Goal: Use online tool/utility: Utilize a website feature to perform a specific function

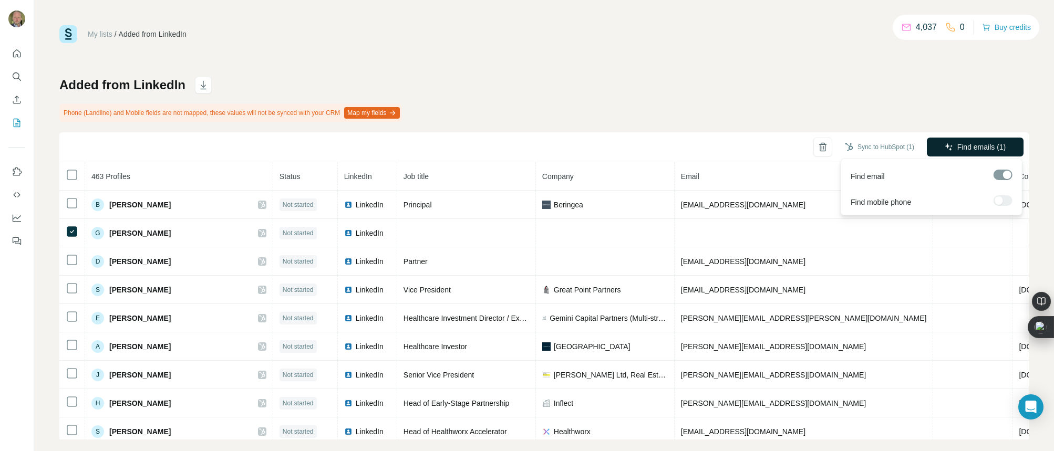
click at [998, 147] on span "Find emails (1)" at bounding box center [981, 147] width 49 height 11
